Goal: Task Accomplishment & Management: Complete application form

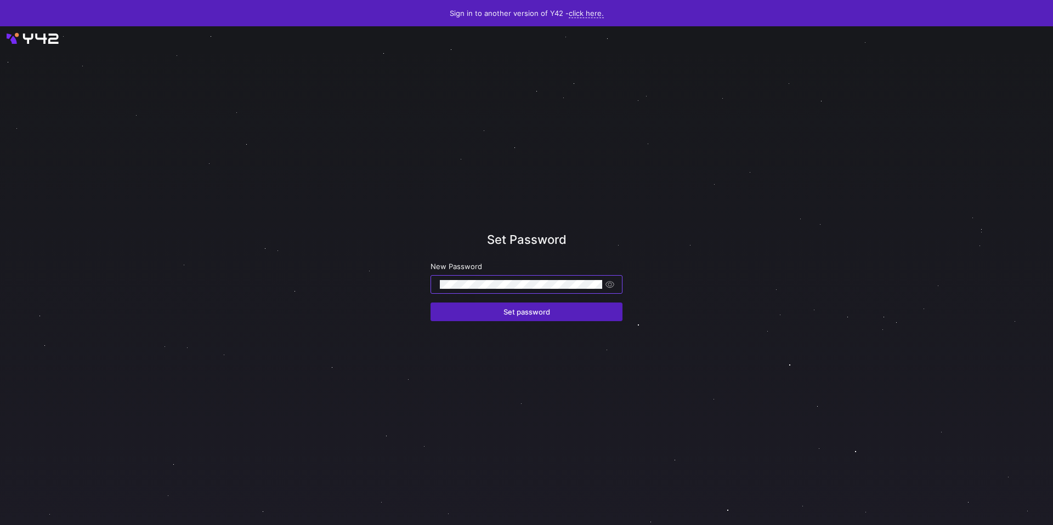
click at [430, 303] on button "Set password" at bounding box center [526, 312] width 192 height 19
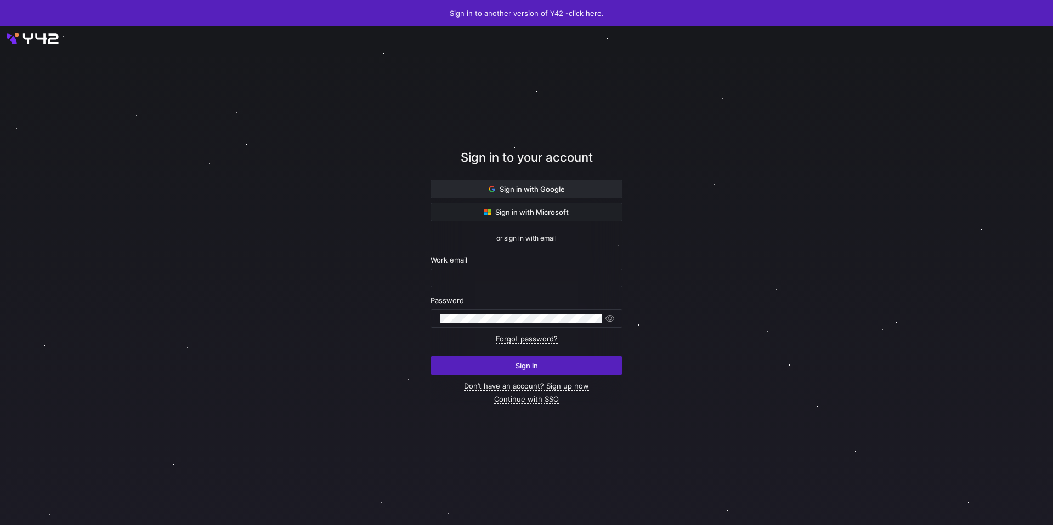
click at [562, 195] on span at bounding box center [526, 189] width 191 height 18
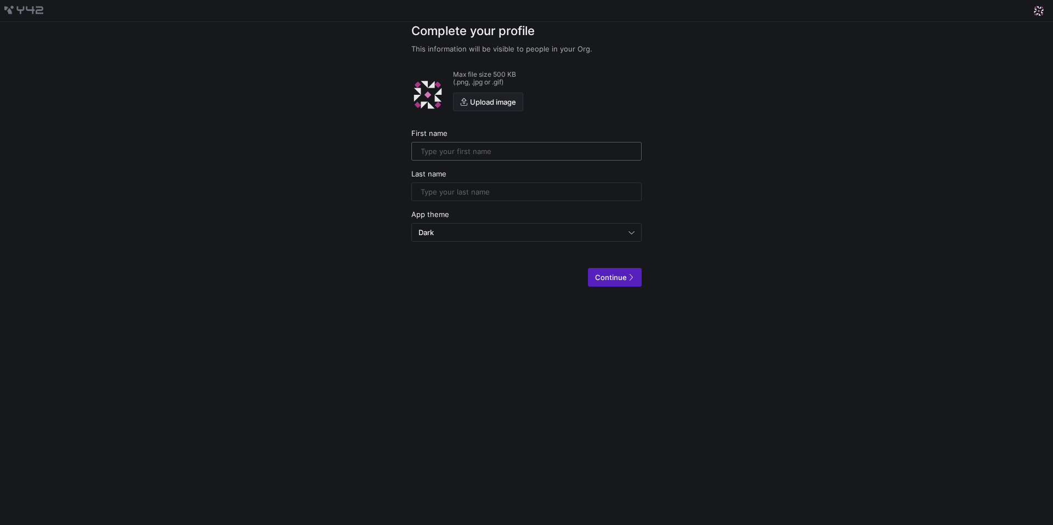
click at [527, 150] on input "text" at bounding box center [527, 151] width 212 height 9
type input "Pegah"
click at [499, 188] on input "text" at bounding box center [527, 192] width 212 height 9
type input "Ghashghaei"
click at [630, 273] on div "Continue" at bounding box center [614, 277] width 39 height 9
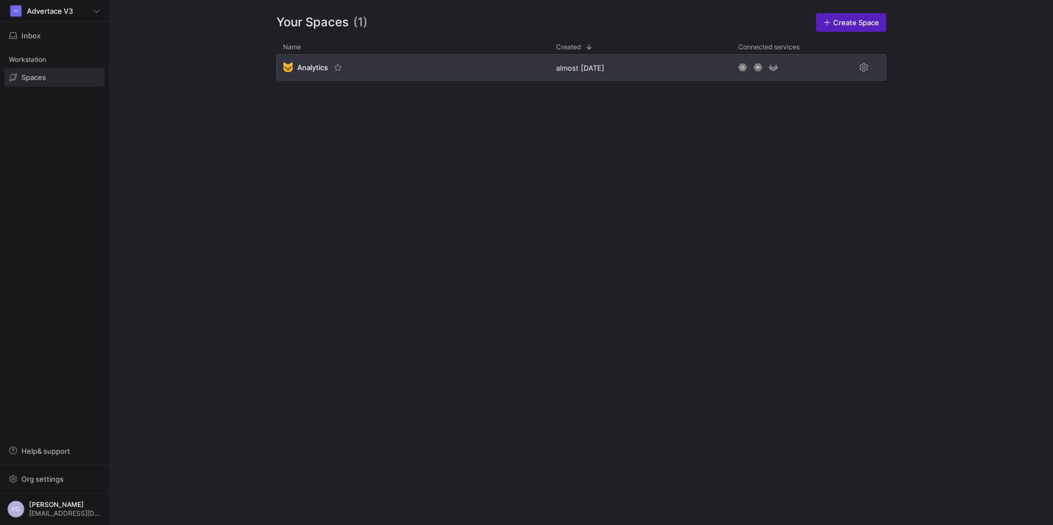
click at [303, 73] on div "🐱 Analytics" at bounding box center [412, 67] width 273 height 26
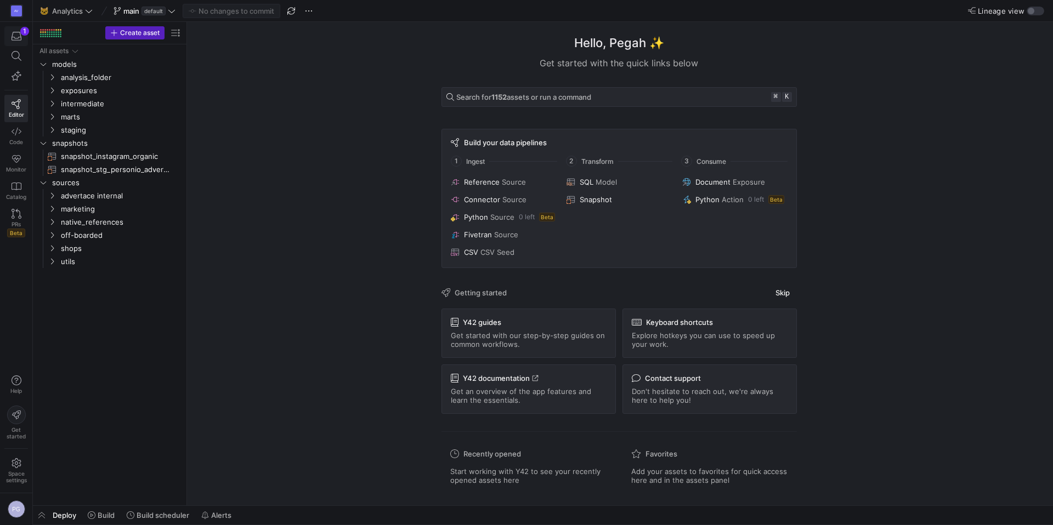
click at [18, 33] on icon "button" at bounding box center [17, 36] width 10 height 10
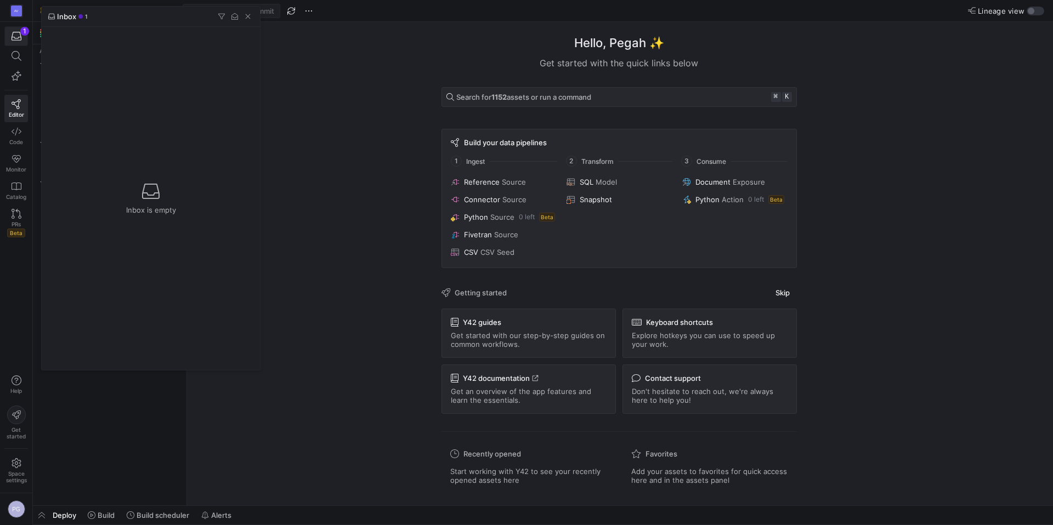
click at [18, 33] on div at bounding box center [526, 262] width 1053 height 525
